Goal: Task Accomplishment & Management: Complete application form

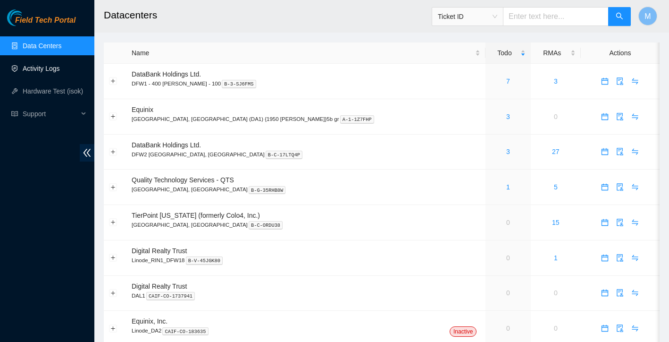
click at [53, 72] on link "Activity Logs" at bounding box center [41, 69] width 37 height 8
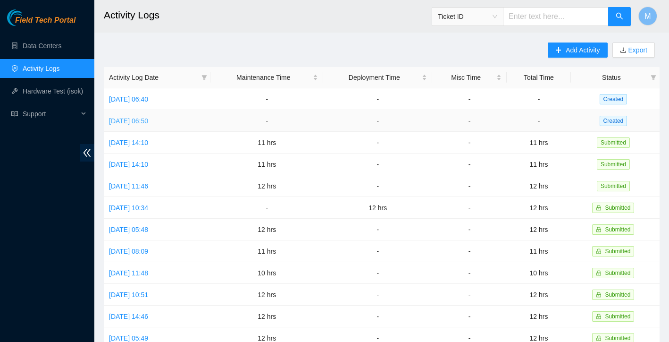
click at [148, 119] on link "[DATE] 06:50" at bounding box center [128, 121] width 39 height 8
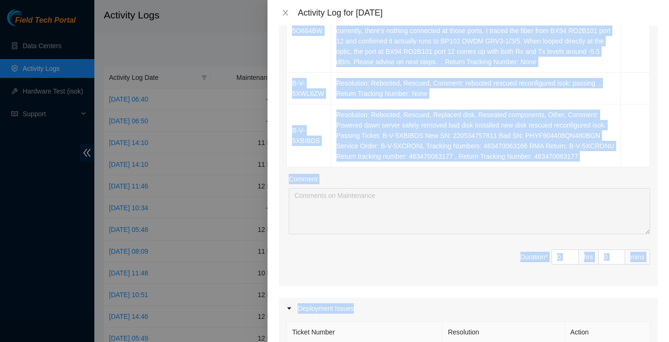
scroll to position [314, 0]
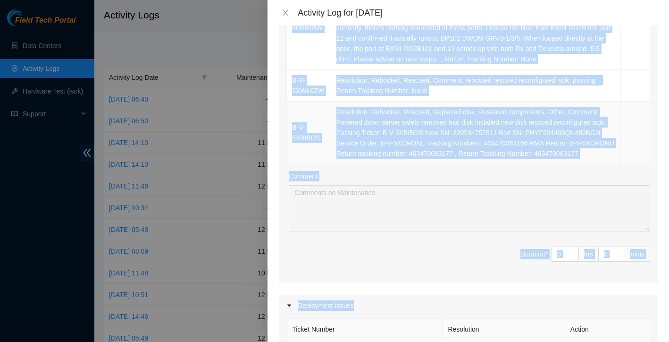
drag, startPoint x: 293, startPoint y: 165, endPoint x: 489, endPoint y: 173, distance: 196.4
click at [489, 164] on tbody "B-V-5WINXX3 Resolution: Rebooted, Reseated components, Other, Comment: found wi…" at bounding box center [468, 28] width 363 height 272
copy tbody "B-V-5WINXX3 Resolution: Rebooted, Reseated components, Other, Comment: found wi…"
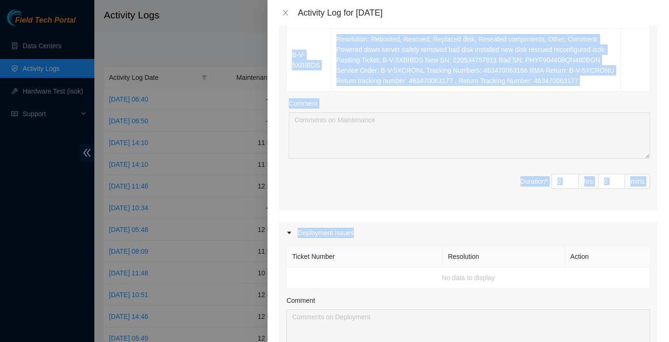
scroll to position [326, 0]
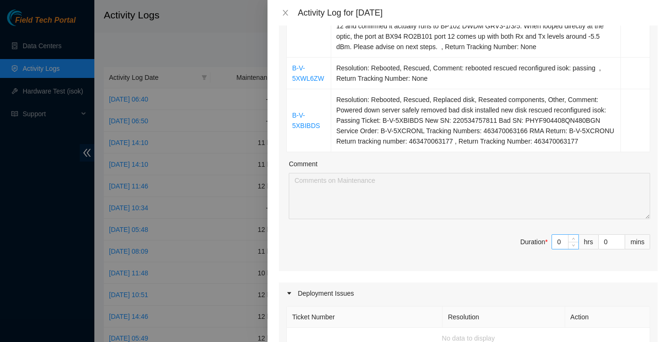
click at [566, 249] on input "0" at bounding box center [565, 241] width 26 height 14
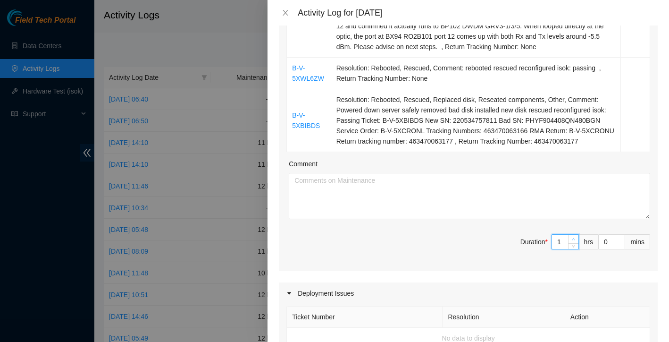
type input "1"
click at [575, 242] on span "up" at bounding box center [574, 239] width 6 height 6
type input "2"
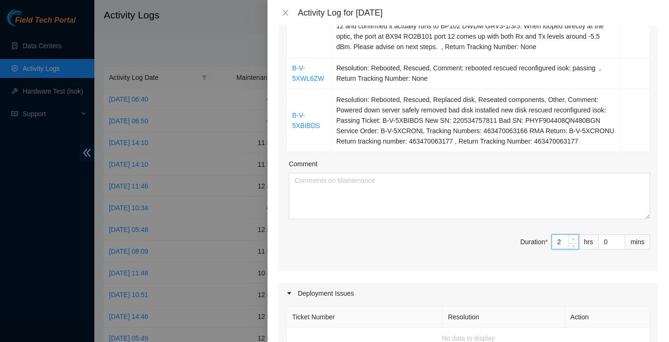
click at [575, 242] on span "up" at bounding box center [574, 239] width 6 height 6
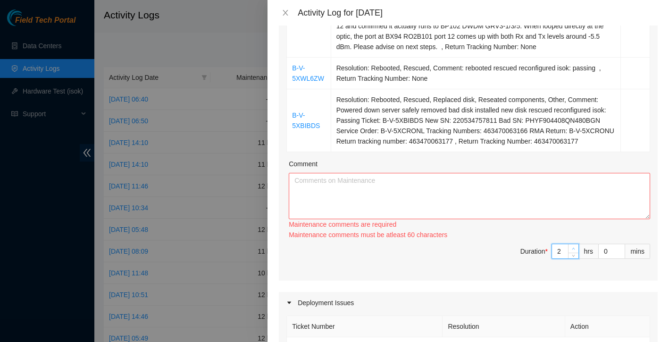
type input "3"
click at [575, 248] on div "Ticket Number Resolution Action B-V-5WINXX3 Resolution: Rebooted, Reseated comp…" at bounding box center [468, 63] width 379 height 435
click at [575, 240] on div "Maintenance comments must be atleast 90 characters" at bounding box center [469, 234] width 361 height 10
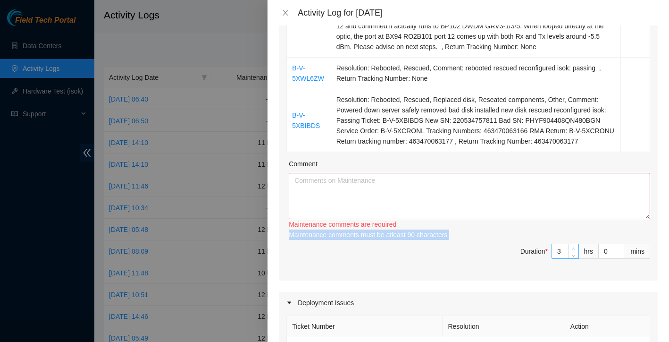
type input "4"
click at [575, 251] on span "up" at bounding box center [574, 249] width 6 height 6
type input "5"
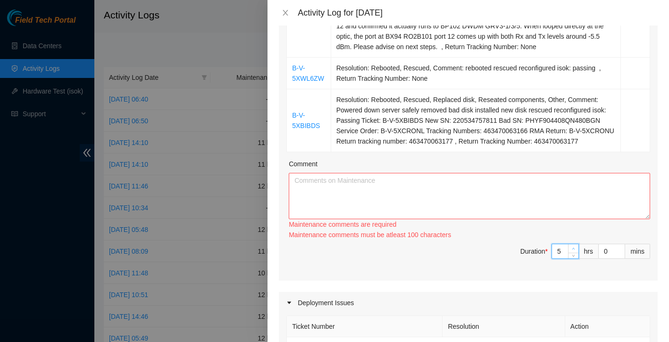
click at [575, 251] on span "up" at bounding box center [574, 249] width 6 height 6
type input "6"
click at [575, 251] on span "up" at bounding box center [574, 249] width 6 height 6
type input "7"
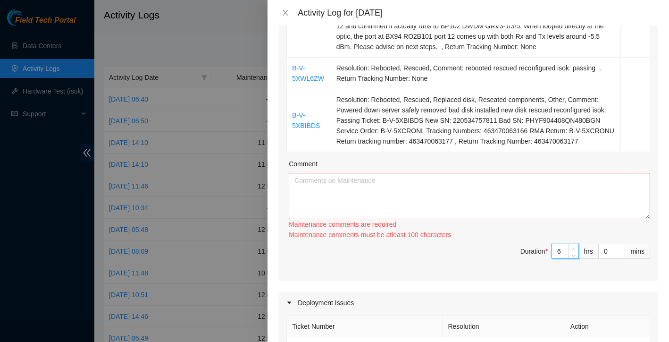
type input "7"
click at [575, 251] on span "up" at bounding box center [574, 249] width 6 height 6
type input "8"
click at [575, 251] on span "up" at bounding box center [574, 249] width 6 height 6
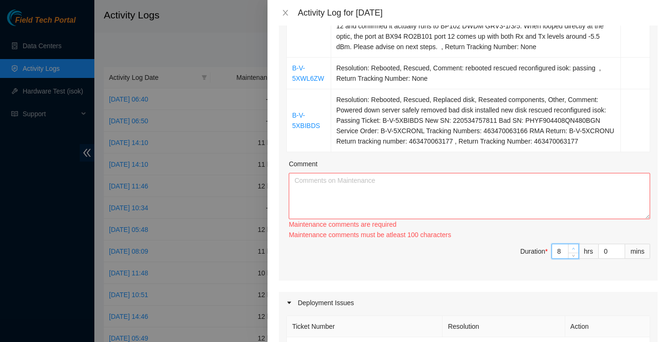
type input "9"
click at [575, 251] on span "up" at bounding box center [574, 249] width 6 height 6
type input "10"
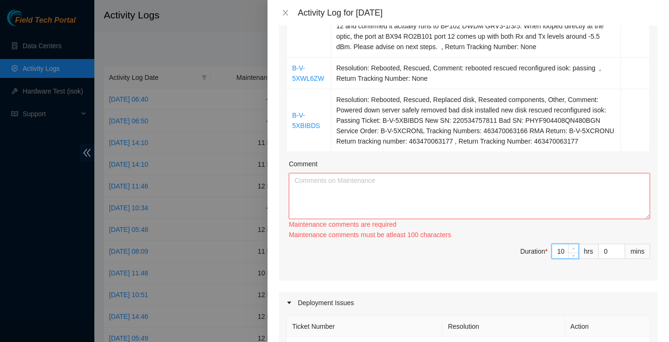
click at [575, 251] on span "up" at bounding box center [574, 249] width 6 height 6
type input "11"
click at [575, 251] on span "up" at bounding box center [574, 249] width 6 height 6
type input "12"
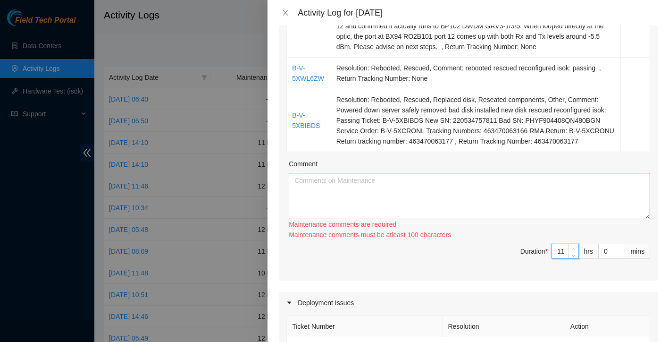
type input "12"
click at [575, 251] on span "up" at bounding box center [574, 249] width 6 height 6
click at [497, 199] on textarea "Comment" at bounding box center [469, 196] width 361 height 46
paste textarea "working at QTS, focusing on a series of hardware and connectivity tickets while…"
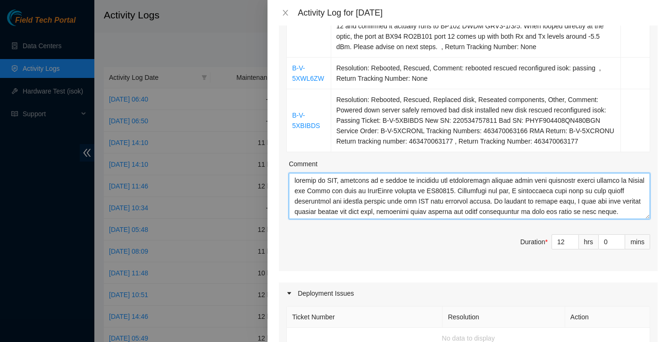
scroll to position [0, 0]
click at [294, 189] on textarea "Comment" at bounding box center [469, 196] width 361 height 46
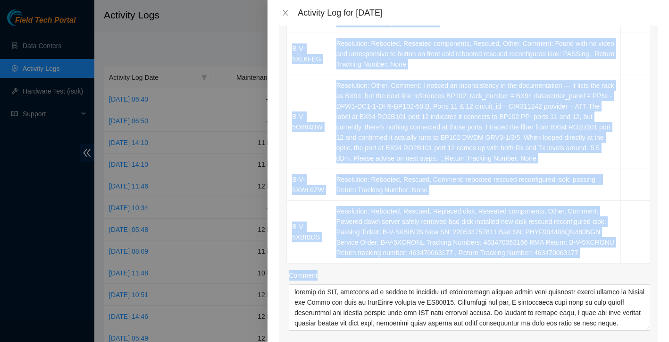
scroll to position [215, 0]
drag, startPoint x: 290, startPoint y: 142, endPoint x: 472, endPoint y: 262, distance: 218.0
click at [472, 262] on tbody "B-V-5WINXX3 Resolution: Rebooted, Reseated components, Other, Comment: found wi…" at bounding box center [468, 127] width 363 height 272
copy tbody "B-V-5WINXX3 Resolution: Rebooted, Reseated components, Other, Comment: found wi…"
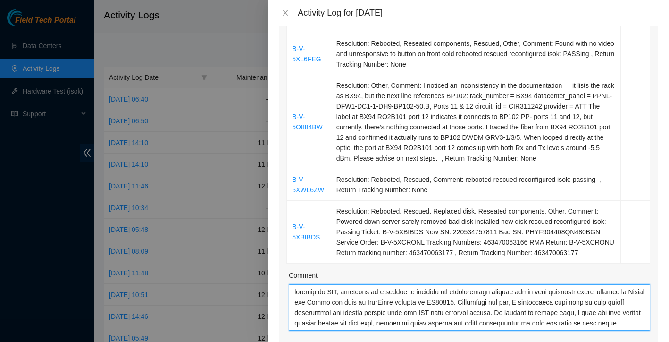
click at [324, 305] on textarea "Comment" at bounding box center [469, 307] width 361 height 46
click at [302, 318] on textarea "Comment" at bounding box center [469, 307] width 361 height 46
click at [298, 317] on textarea "Comment" at bounding box center [469, 307] width 361 height 46
paste textarea "B-V-5WINXX3 Resolution: Rebooted, Reseated components, Other, Comment: found wi…"
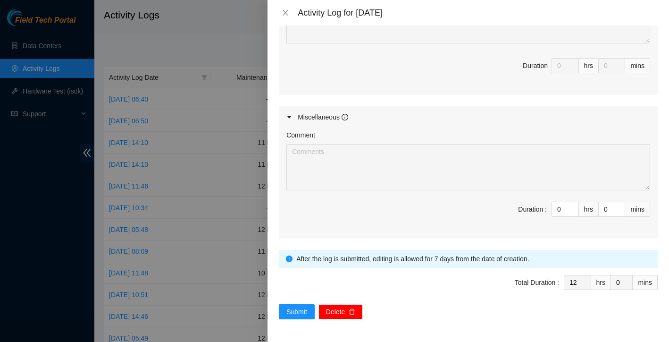
scroll to position [709, 0]
type textarea "B-V-5WINXX3 Resolution: Rebooted, Reseated components, Other, Comment: found wi…"
click at [292, 312] on span "Submit" at bounding box center [296, 311] width 21 height 10
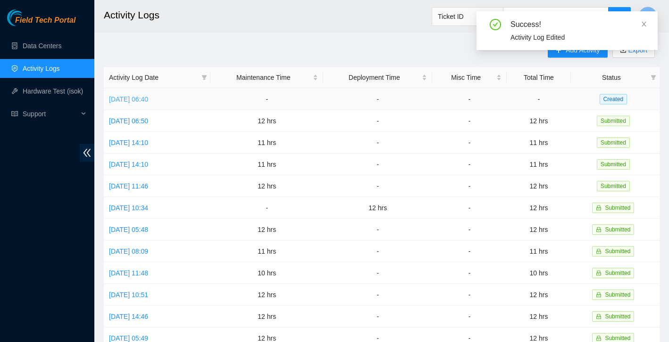
click at [148, 99] on link "Wed, 08 Oct 2025 06:40" at bounding box center [128, 99] width 39 height 8
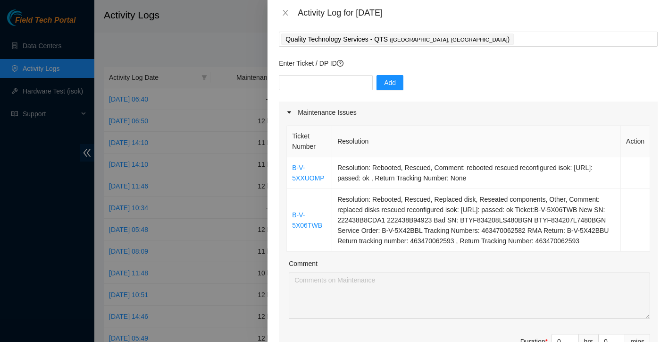
scroll to position [46, 0]
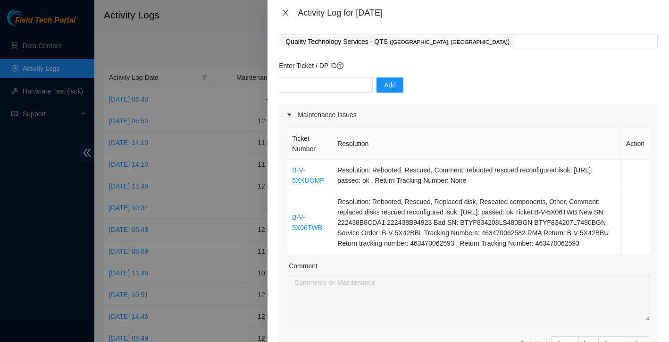
click at [286, 14] on icon "close" at bounding box center [286, 13] width 8 height 8
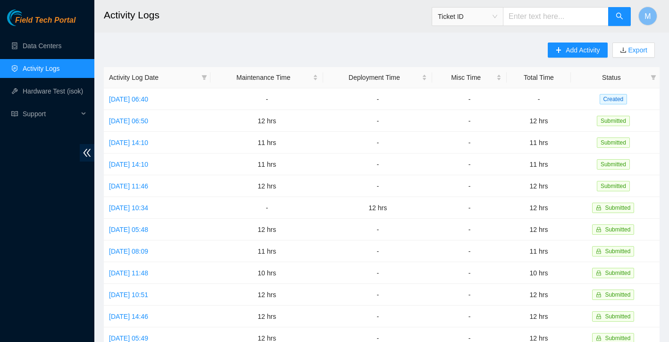
click at [46, 70] on link "Activity Logs" at bounding box center [41, 69] width 37 height 8
click at [53, 49] on link "Data Centers" at bounding box center [42, 46] width 39 height 8
